Goal: Task Accomplishment & Management: Use online tool/utility

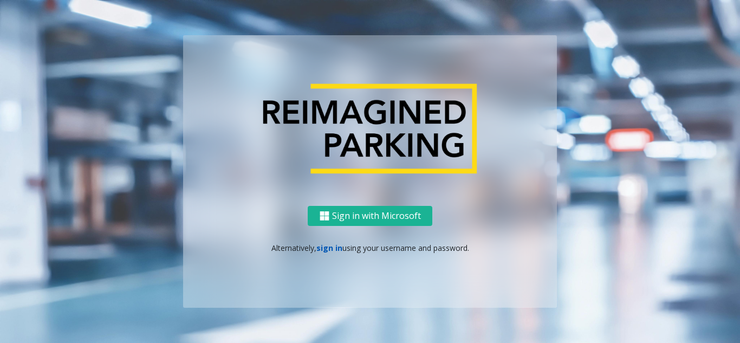
click at [324, 248] on link "sign in" at bounding box center [330, 248] width 26 height 10
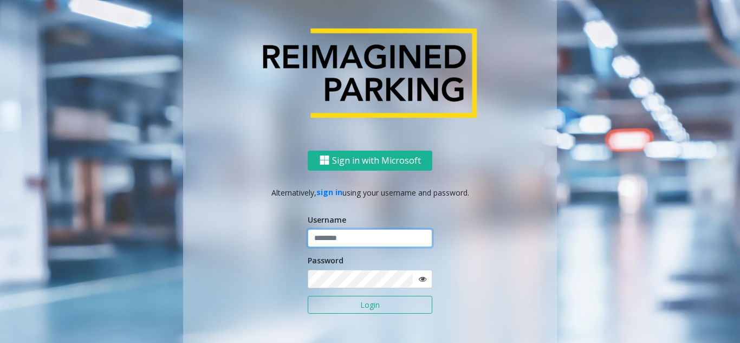
type input "**********"
click at [363, 307] on button "Login" at bounding box center [370, 305] width 125 height 18
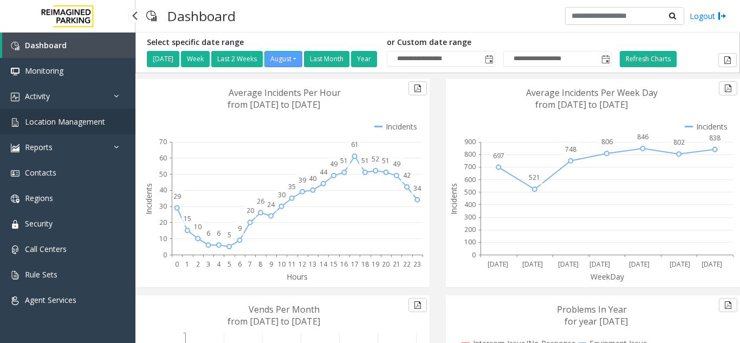
click at [85, 126] on span "Location Management" at bounding box center [65, 122] width 80 height 10
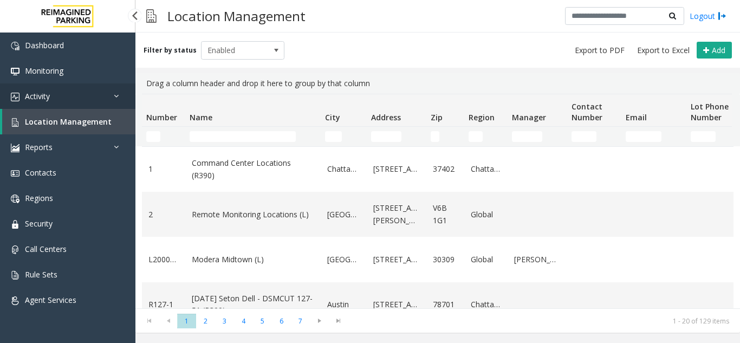
click at [55, 95] on link "Activity" at bounding box center [68, 95] width 136 height 25
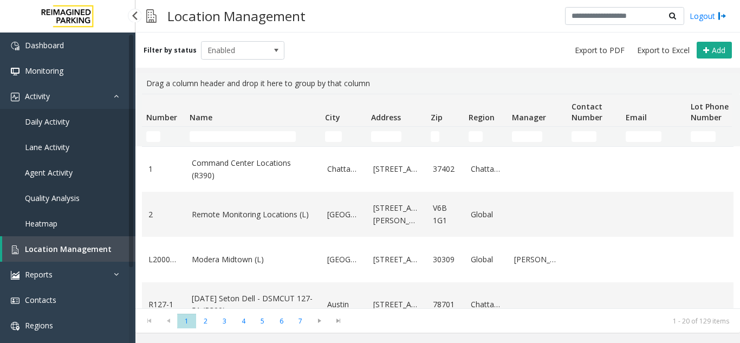
click at [53, 166] on link "Agent Activity" at bounding box center [68, 172] width 136 height 25
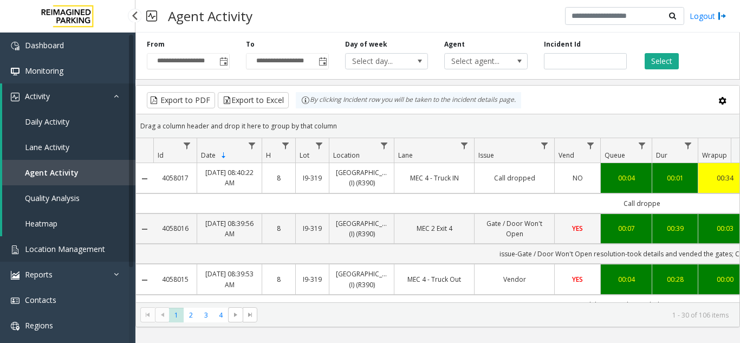
click at [63, 249] on span "Location Management" at bounding box center [65, 249] width 80 height 10
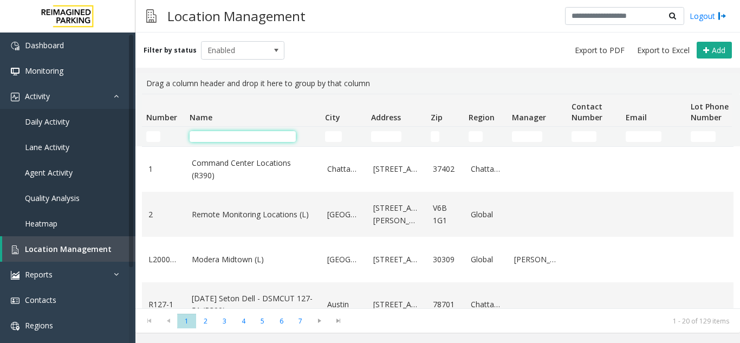
click at [236, 137] on input "Name Filter" at bounding box center [243, 136] width 106 height 11
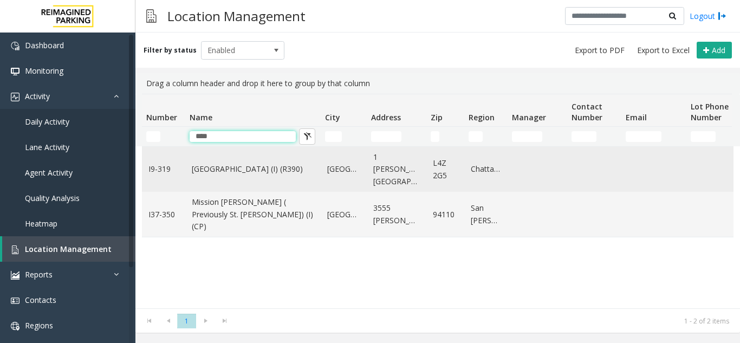
type input "****"
click at [227, 165] on link "[GEOGRAPHIC_DATA] (I) (R390)" at bounding box center [253, 169] width 123 height 12
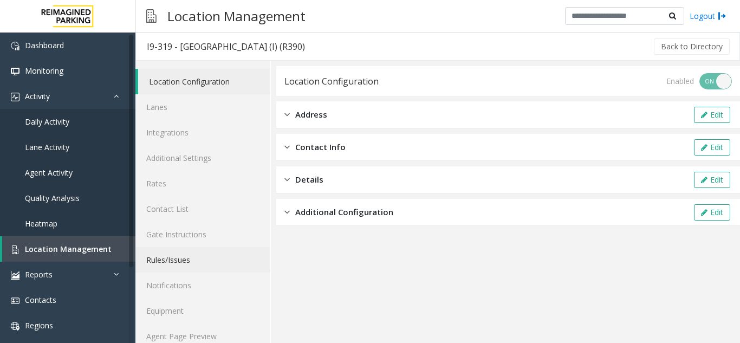
scroll to position [14, 0]
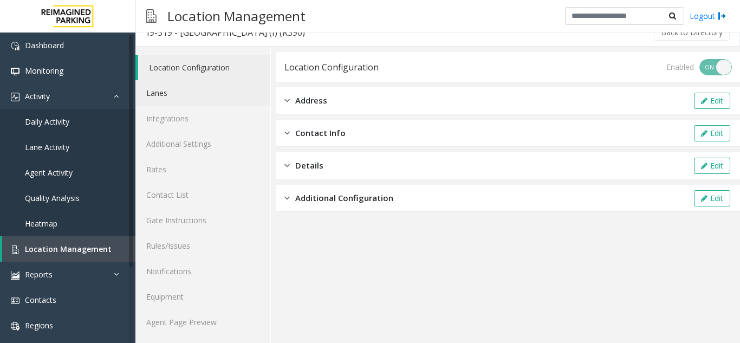
click at [165, 95] on link "Lanes" at bounding box center [203, 92] width 135 height 25
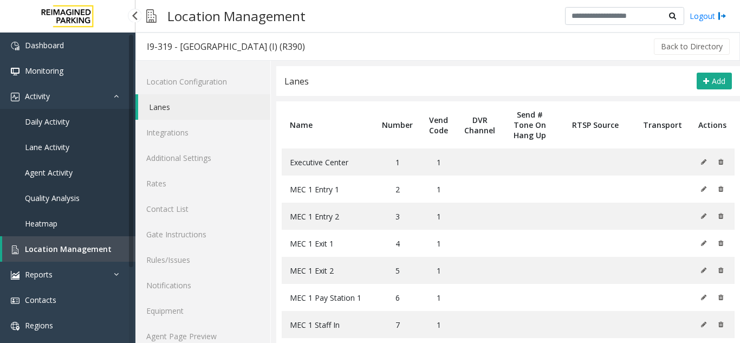
click at [52, 168] on span "Agent Activity" at bounding box center [49, 173] width 48 height 10
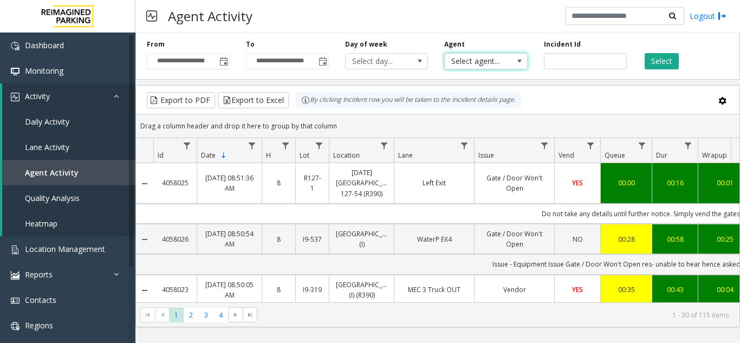
click at [492, 62] on span "Select agent..." at bounding box center [478, 61] width 66 height 15
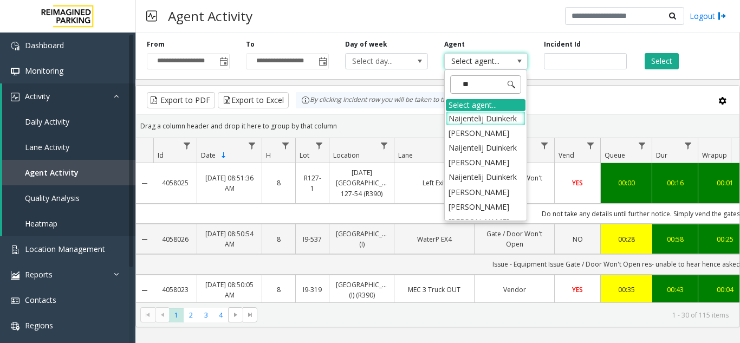
type input "***"
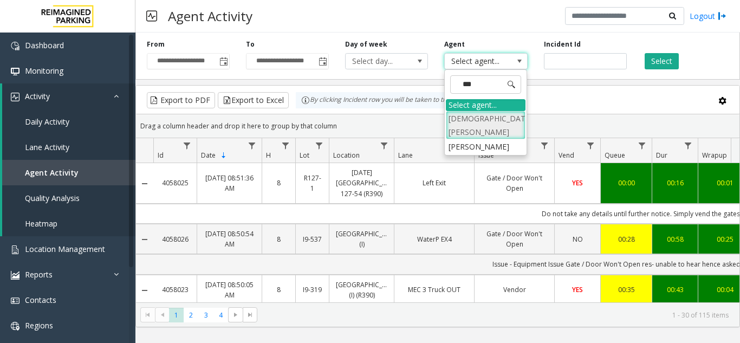
click at [473, 121] on li "[DEMOGRAPHIC_DATA][PERSON_NAME]" at bounding box center [486, 125] width 80 height 28
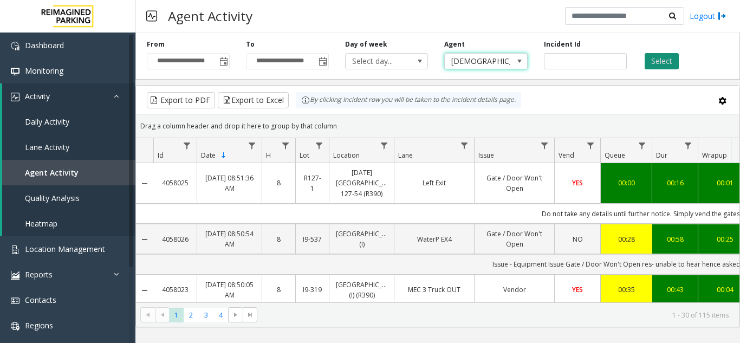
click at [658, 63] on button "Select" at bounding box center [662, 61] width 34 height 16
